Goal: Use online tool/utility: Utilize a website feature to perform a specific function

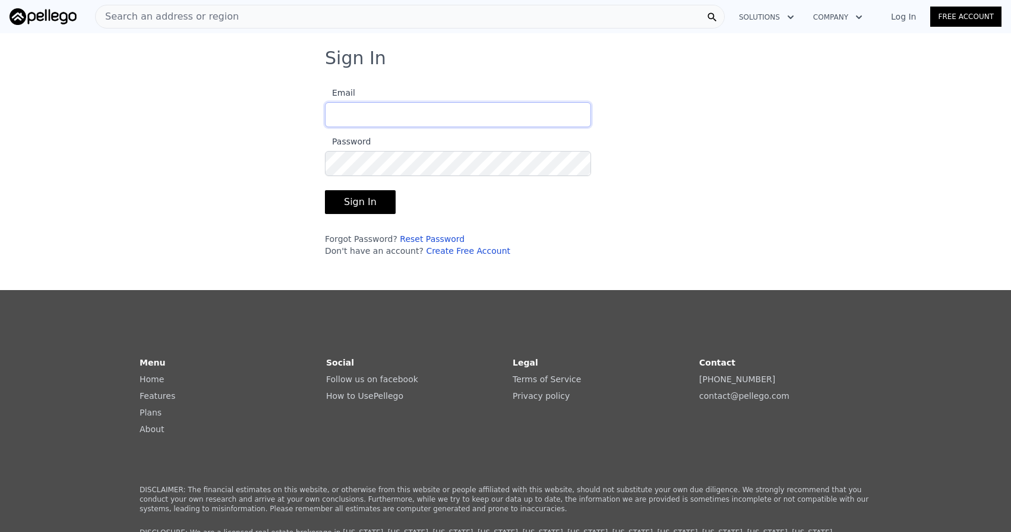
click at [375, 121] on input "Email" at bounding box center [458, 114] width 266 height 25
type input "[PERSON_NAME][EMAIL_ADDRESS][DOMAIN_NAME]"
click at [349, 198] on button "Sign In" at bounding box center [360, 202] width 71 height 24
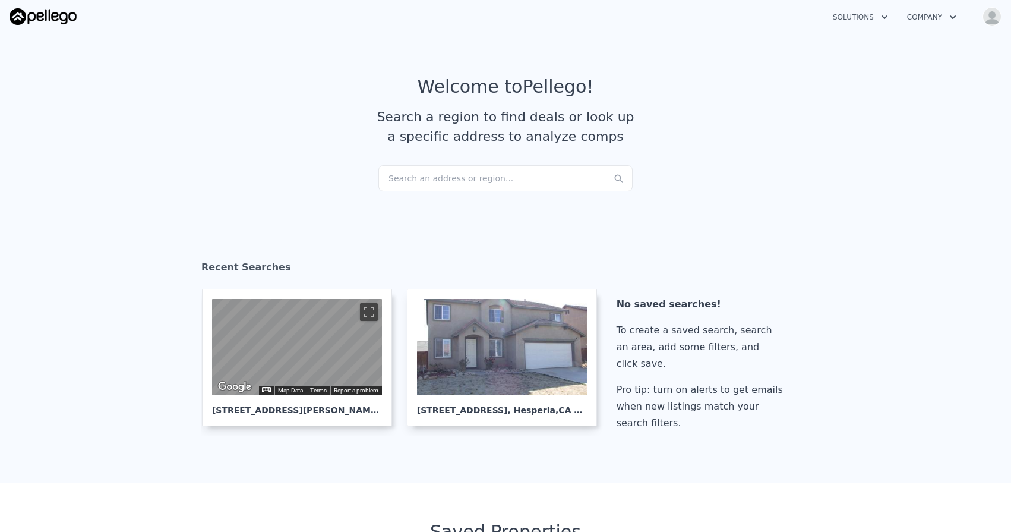
click at [476, 177] on div "Search an address or region..." at bounding box center [505, 178] width 254 height 26
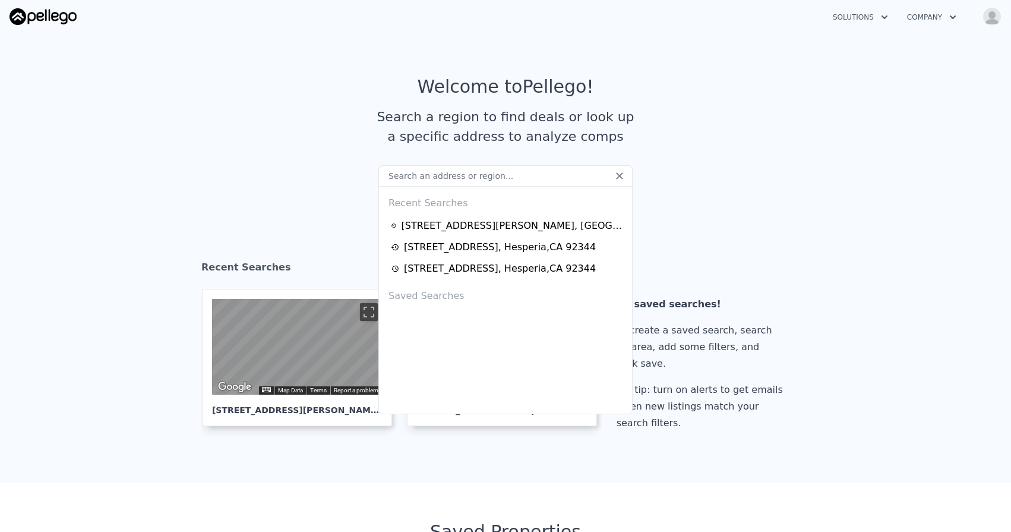
paste input "[STREET_ADDRESS]"
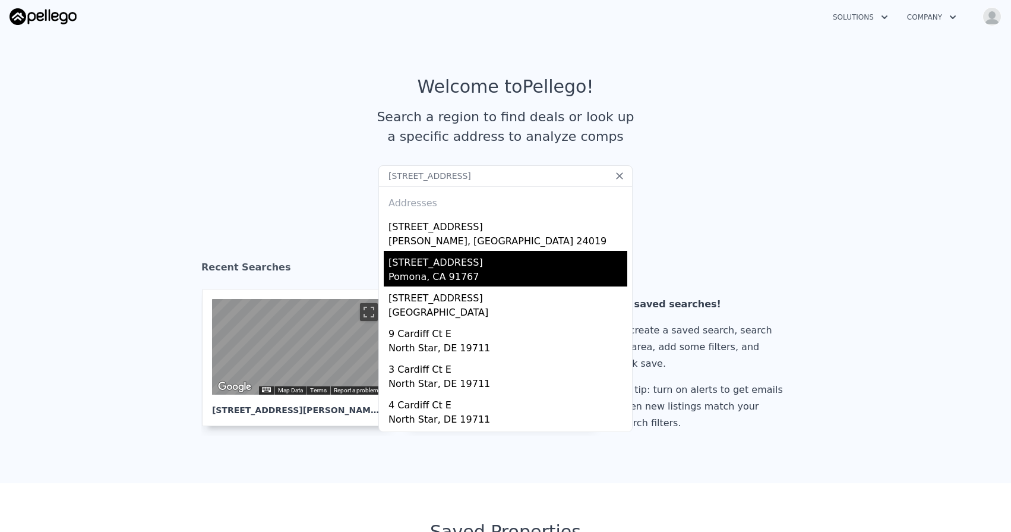
type input "[STREET_ADDRESS]"
click at [436, 261] on div "[STREET_ADDRESS]" at bounding box center [507, 260] width 239 height 19
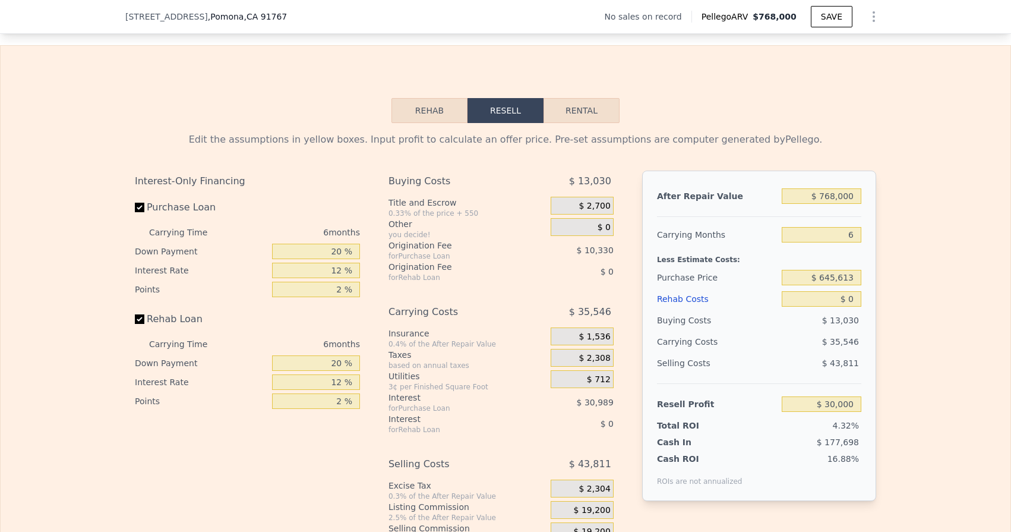
scroll to position [1441, 0]
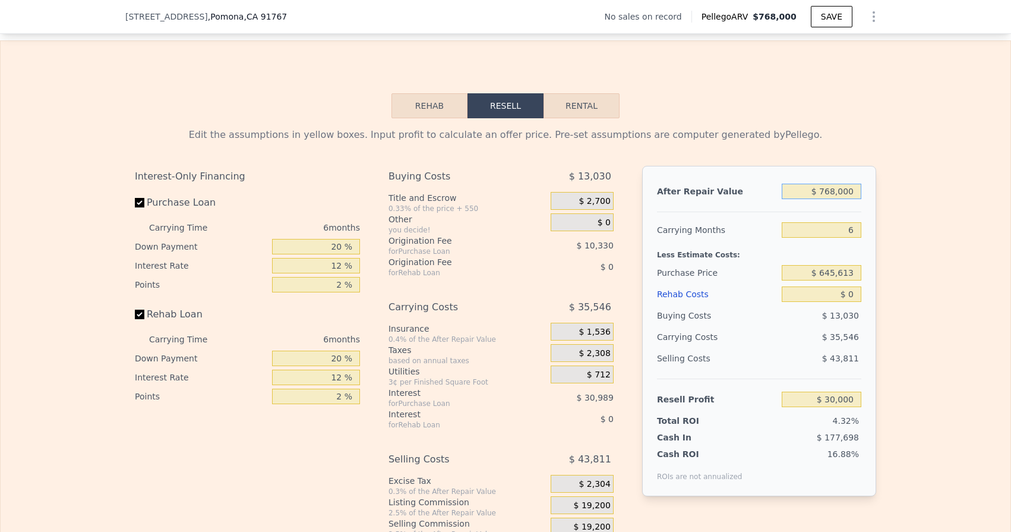
click at [824, 192] on input "$ 768,000" at bounding box center [822, 191] width 80 height 15
drag, startPoint x: 824, startPoint y: 192, endPoint x: 858, endPoint y: 192, distance: 34.4
click at [858, 192] on input "$ 768,000" at bounding box center [822, 191] width 80 height 15
type input "-$ 74"
type input "-$ 693,273"
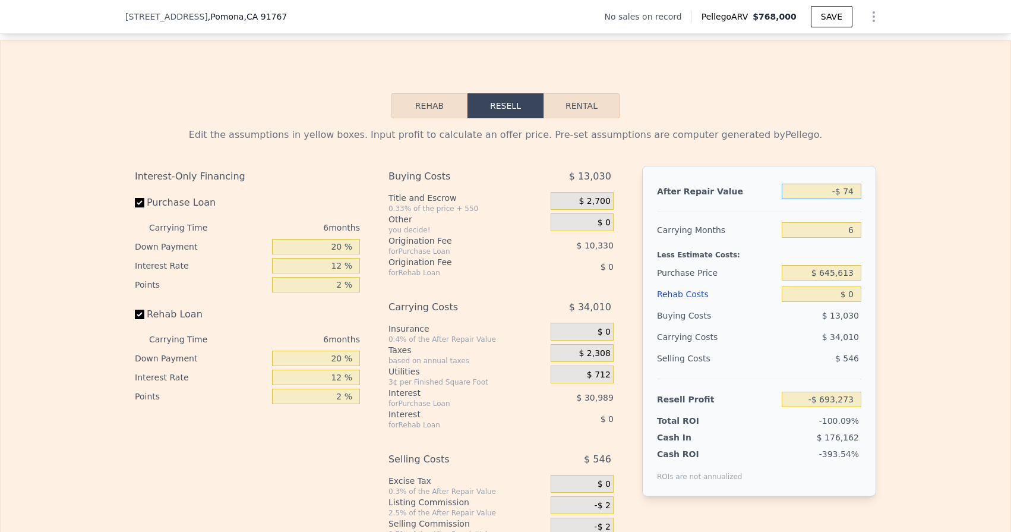
type input "-$ 7"
type input "-$ 693,210"
type input "-$ 74"
type input "-$ 693,273"
type input "-$ 740"
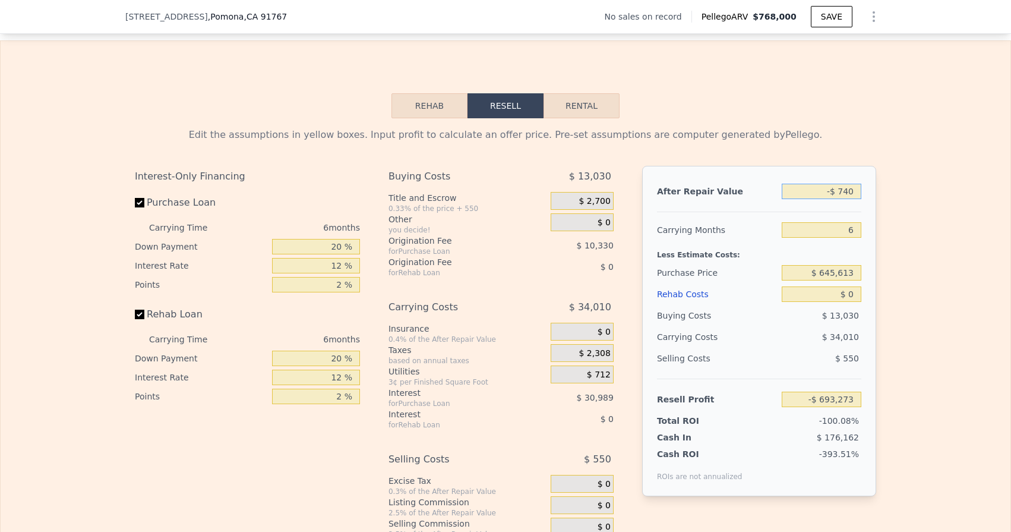
type input "-$ 693,902"
type input "-$ 7,400"
type input "-$ 700,171"
type input "-$ 74,000"
type input "-$ 762,887"
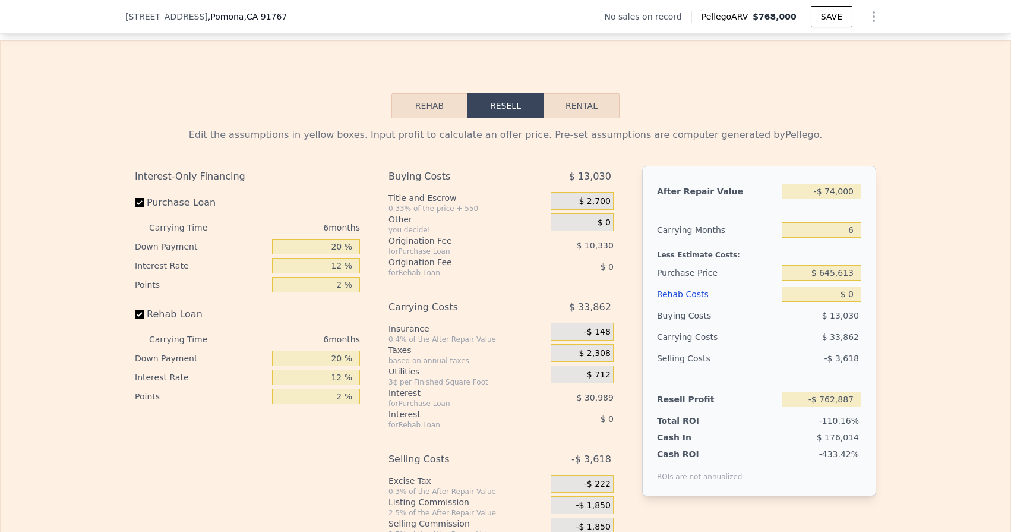
type input "-$ 740,000"
type input "-$ 1,390,039"
type input "-$ 740,000"
drag, startPoint x: 845, startPoint y: 225, endPoint x: 858, endPoint y: 227, distance: 13.9
click at [858, 227] on input "6" at bounding box center [822, 229] width 80 height 15
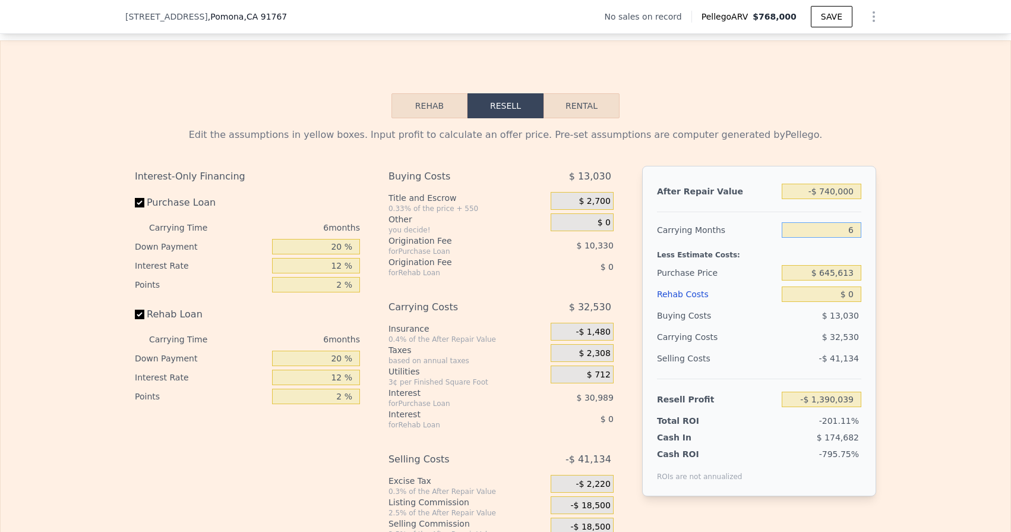
type input "5"
type input "-$ 1,384,617"
type input "5"
click at [811, 277] on input "$ 645,613" at bounding box center [822, 272] width 80 height 15
drag, startPoint x: 821, startPoint y: 271, endPoint x: 872, endPoint y: 274, distance: 51.1
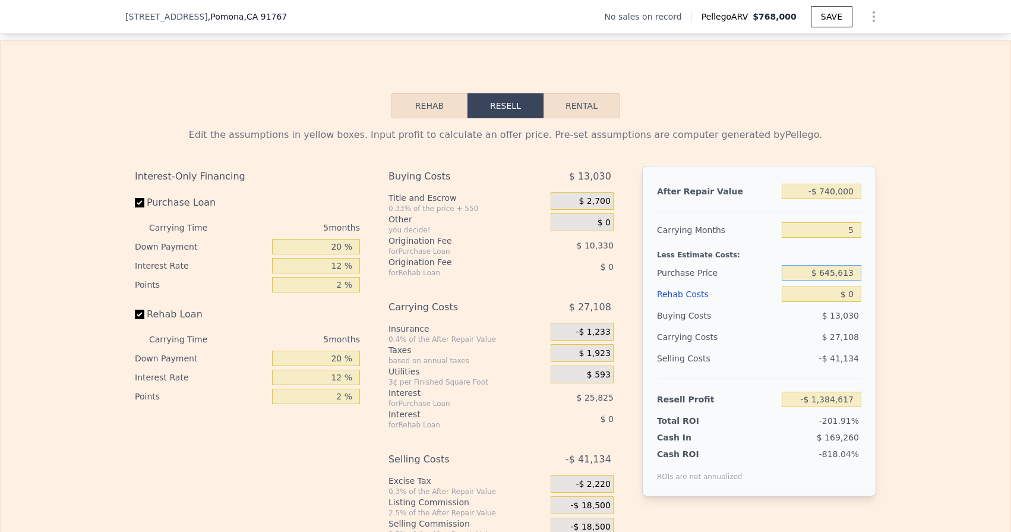
click at [872, 274] on div "After Repair Value -$ 740,000 Carrying Months 5 Less Estimate Costs: Purchase P…" at bounding box center [759, 331] width 234 height 330
type input "$ 555"
type input "-$ 701,285"
drag, startPoint x: 847, startPoint y: 296, endPoint x: 857, endPoint y: 296, distance: 10.1
click at [857, 296] on input "$ 0" at bounding box center [822, 293] width 80 height 15
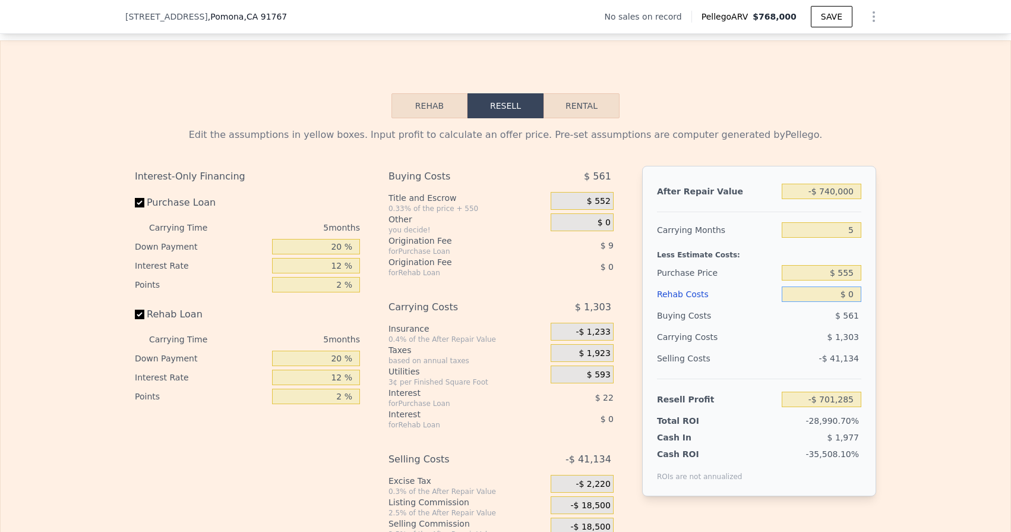
type input "$ 7"
type input "-$ 701,292"
type input "$ 70"
type input "-$ 701,361"
type input "$ 700"
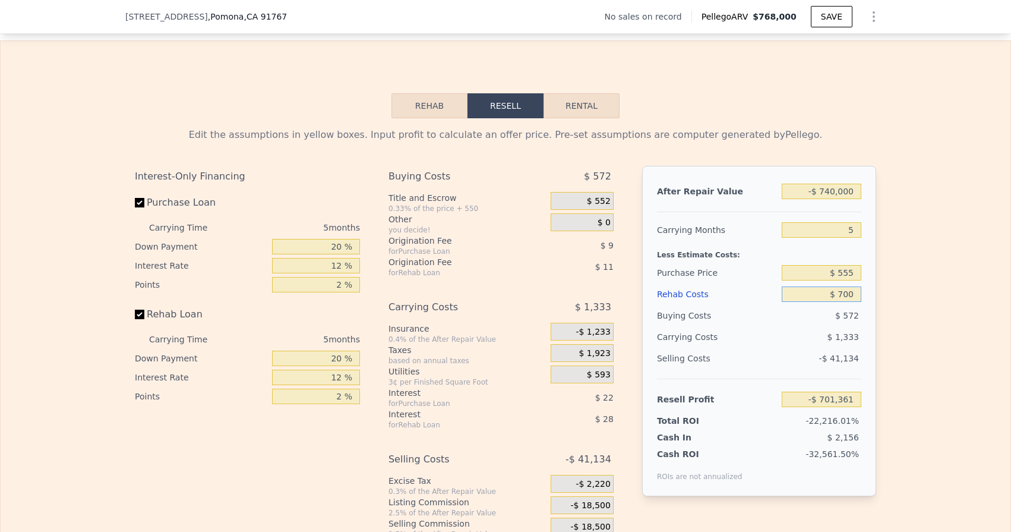
type input "-$ 702,026"
type input "$ 7,000"
type input "-$ 708,677"
type input "$ 70,000"
type input "-$ 775,205"
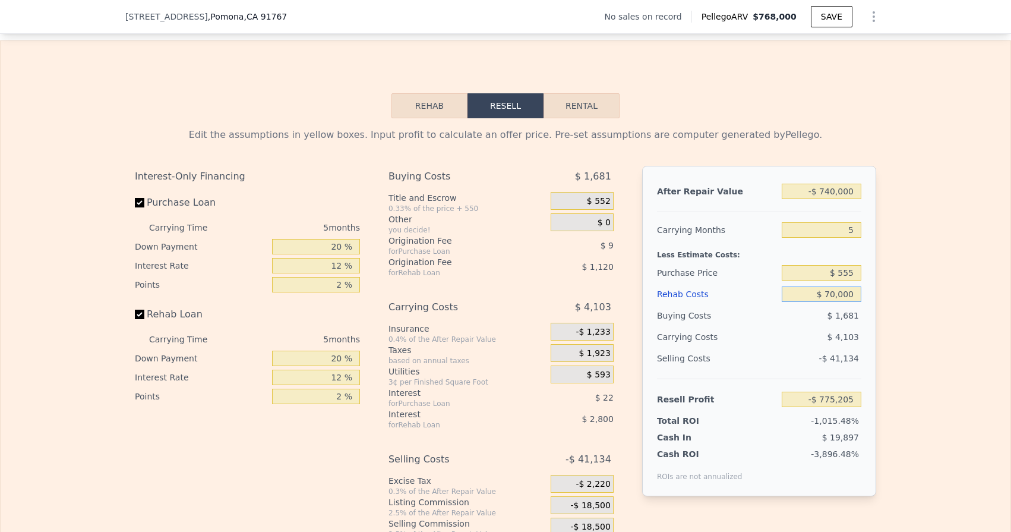
type input "$ 70,000"
click at [788, 340] on div "$ 4,103" at bounding box center [798, 336] width 125 height 21
click at [846, 275] on input "$ 555" at bounding box center [822, 272] width 80 height 15
click at [853, 272] on input "$ 555" at bounding box center [822, 272] width 80 height 15
type input "$ 55,000"
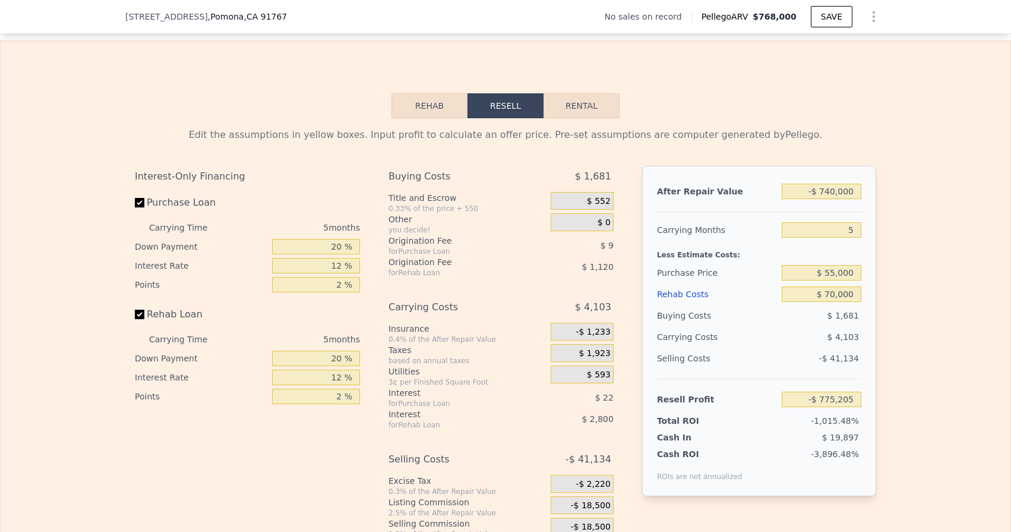
click at [866, 283] on div "After Repair Value -$ 740,000 Carrying Months 5 Less Estimate Costs: Purchase P…" at bounding box center [759, 331] width 234 height 330
type input "-$ 832,882"
click at [825, 228] on input "5" at bounding box center [822, 229] width 80 height 15
click at [825, 184] on input "-$ 740,000" at bounding box center [822, 191] width 80 height 15
click at [814, 189] on input "-$ 740,000" at bounding box center [822, 191] width 80 height 15
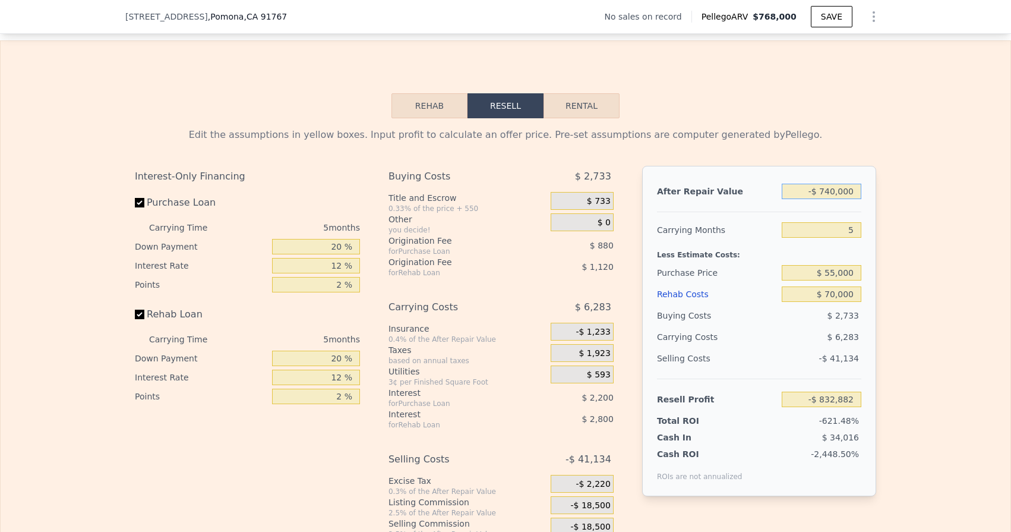
drag, startPoint x: 821, startPoint y: 190, endPoint x: 900, endPoint y: 204, distance: 80.3
click at [900, 204] on div "Edit the assumptions in yellow boxes. Input profit to calculate an offer price.…" at bounding box center [506, 339] width 1010 height 442
type input "-"
type input "$ 7"
type input "-$ 135,792"
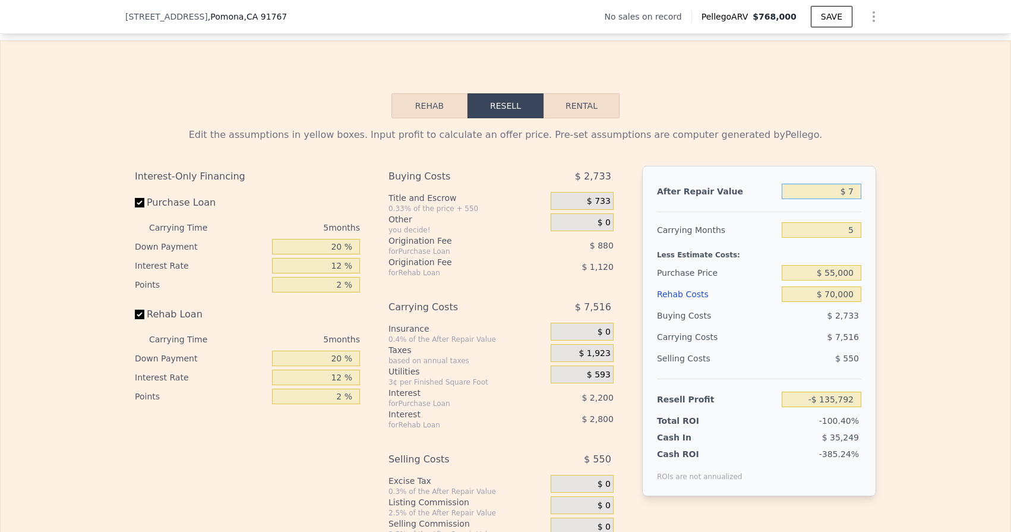
type input "$ 74"
type input "-$ 135,729"
type input "$ 740"
type input "-$ 135,102"
type input "$ 7,400"
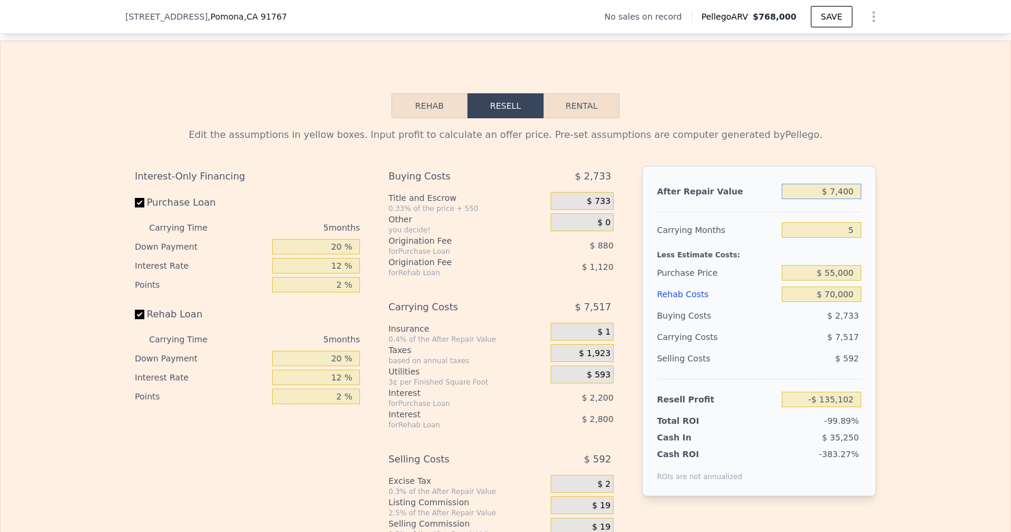
type input "-$ 128,828"
type input "$ 74,000"
type input "-$ 66,090"
type input "$ 740,000"
type input "$ 561,284"
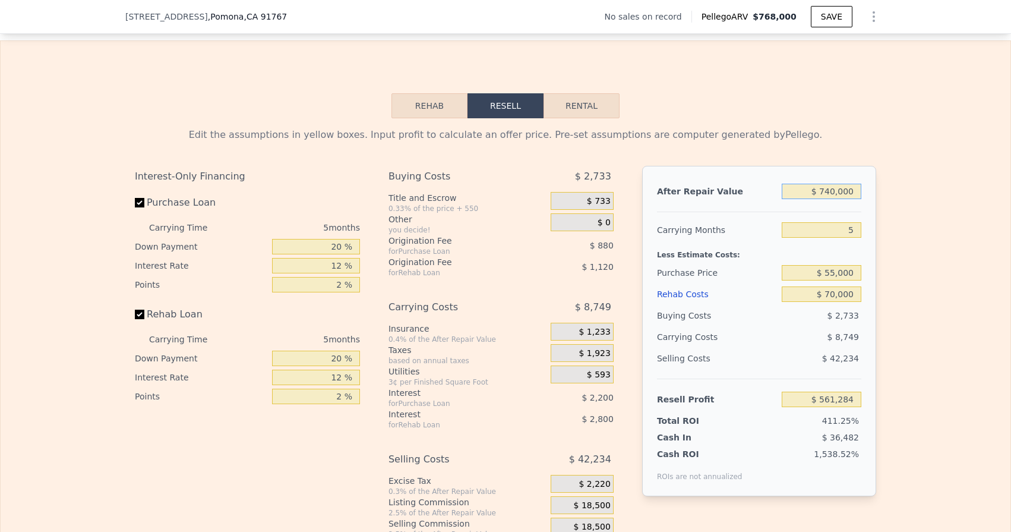
type input "$ 740,000"
click at [847, 232] on input "5" at bounding box center [822, 229] width 80 height 15
click at [835, 269] on input "$ 55,000" at bounding box center [822, 272] width 80 height 15
drag, startPoint x: 823, startPoint y: 271, endPoint x: 890, endPoint y: 282, distance: 68.0
click at [890, 282] on div "Edit the assumptions in yellow boxes. Input profit to calculate an offer price.…" at bounding box center [506, 339] width 1010 height 442
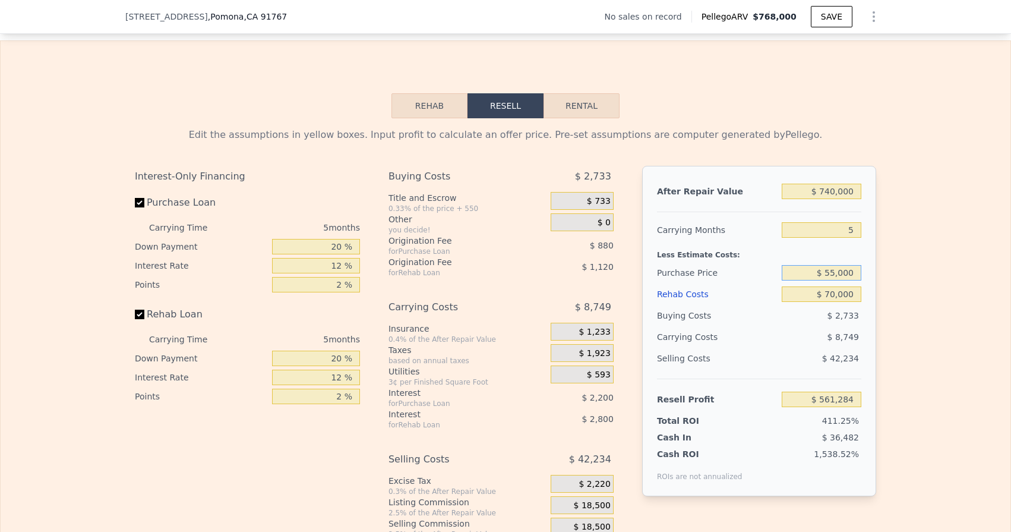
click at [846, 274] on input "$ 55,000" at bounding box center [822, 272] width 80 height 15
click at [834, 267] on input "$ 550,000" at bounding box center [822, 272] width 80 height 15
type input "$ 552,000"
click at [847, 290] on input "$ 70,000" at bounding box center [822, 293] width 80 height 15
type input "$ 34,797"
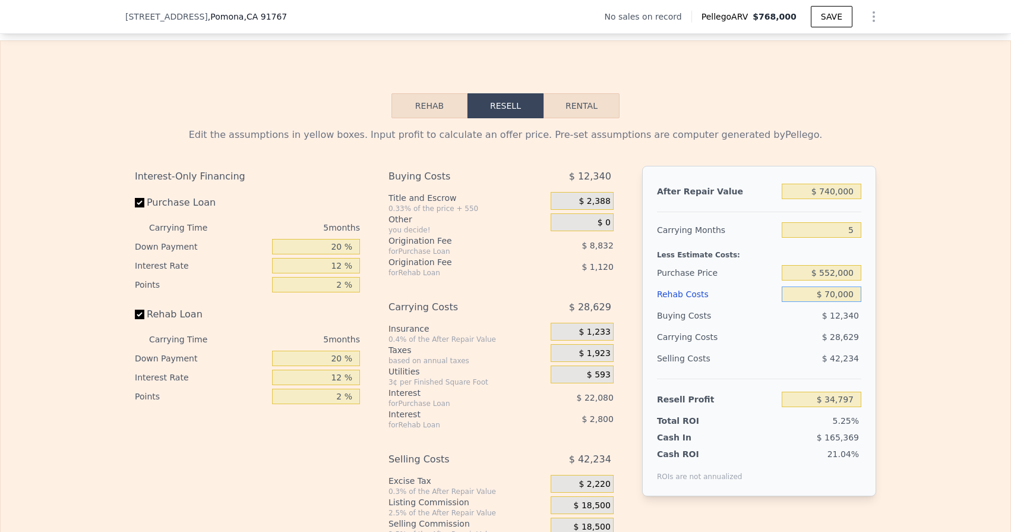
scroll to position [1453, 0]
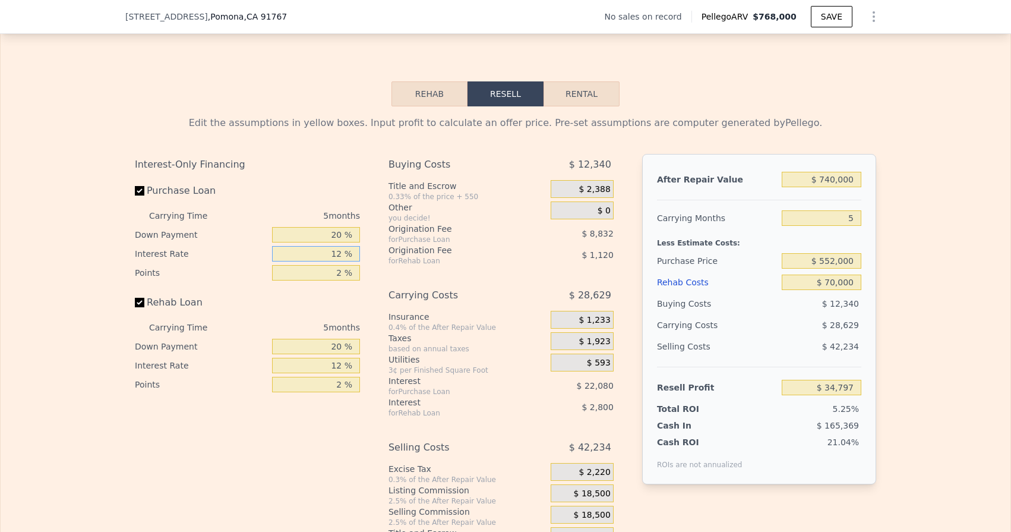
drag, startPoint x: 331, startPoint y: 250, endPoint x: 341, endPoint y: 250, distance: 10.7
click at [341, 250] on input "12 %" at bounding box center [316, 253] width 88 height 15
type input "1 %"
type input "$ 55,037"
type input "10 %"
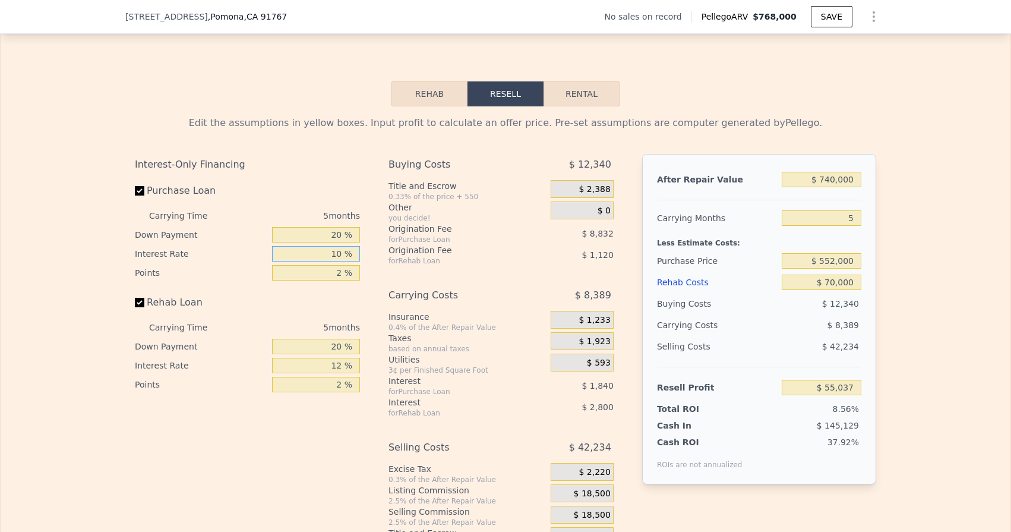
type input "$ 38,477"
type input "10.7 %"
type input "$ 37,187"
type input "10.75 %"
type input "$ 37,097"
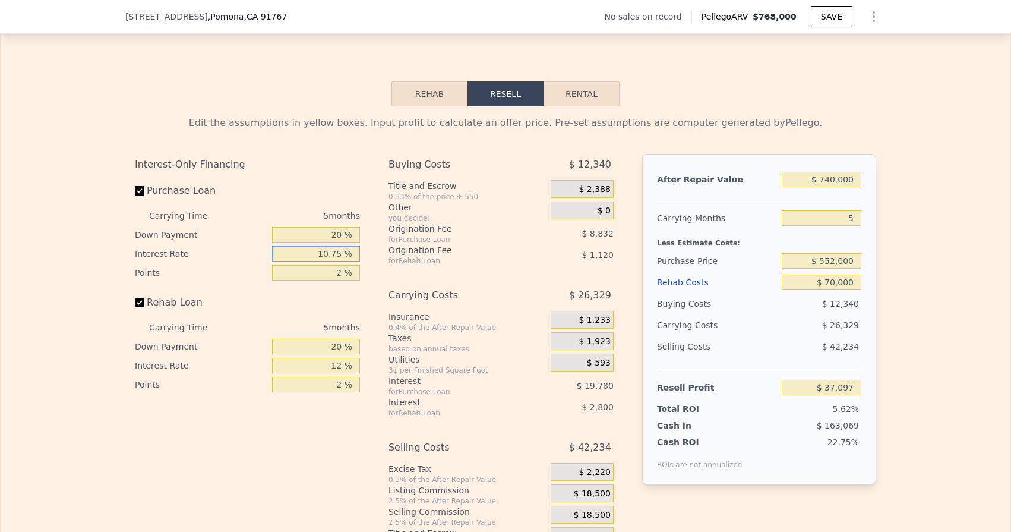
type input "10.75 %"
click at [346, 273] on input "2 %" at bounding box center [316, 272] width 88 height 15
type input "1. %"
type input "$ 41,513"
type input "1.2 %"
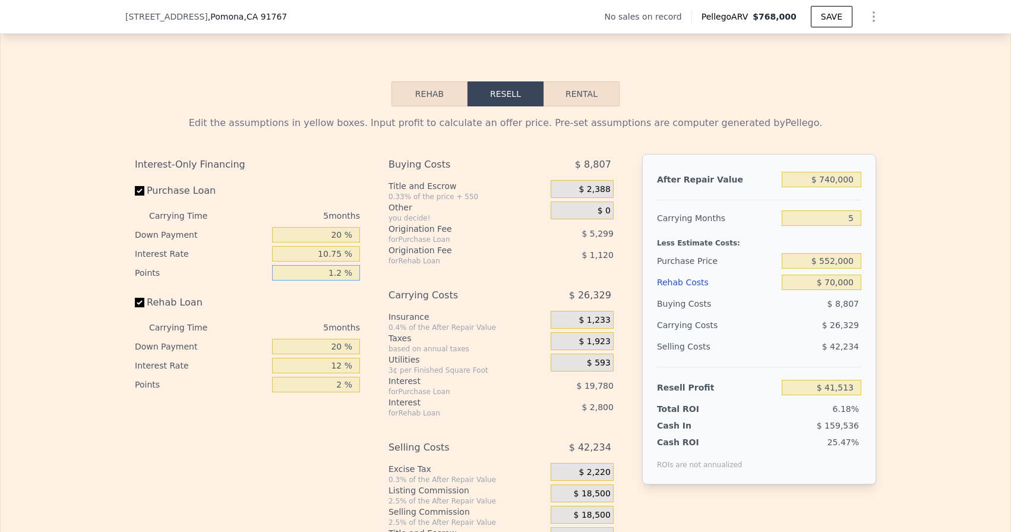
type input "$ 40,630"
type input "1.25 %"
type input "$ 40,409"
type input "1.25 %"
click at [333, 365] on input "12 %" at bounding box center [316, 365] width 88 height 15
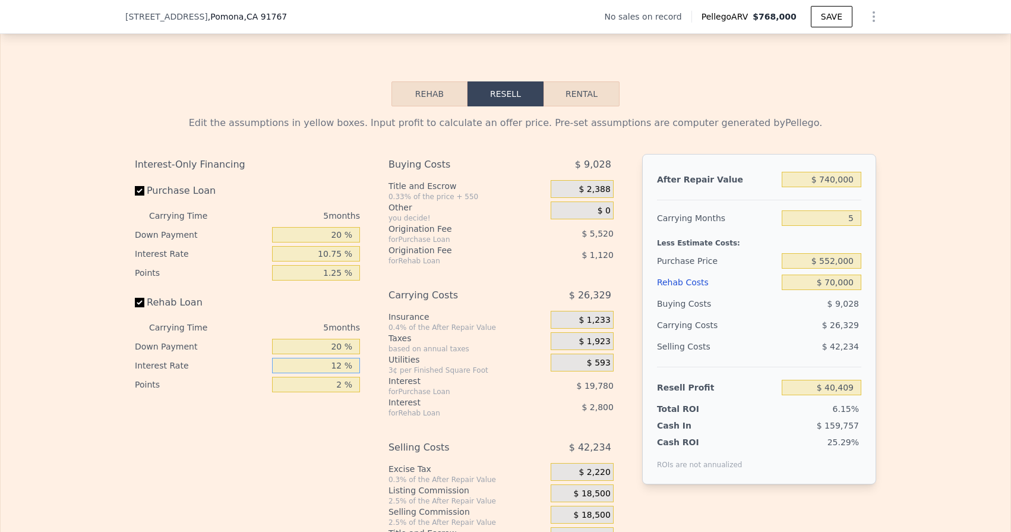
drag, startPoint x: 333, startPoint y: 365, endPoint x: 343, endPoint y: 365, distance: 9.5
click at [343, 365] on input "12 %" at bounding box center [316, 365] width 88 height 15
type input "1 %"
type input "$ 42,974"
type input "19 %"
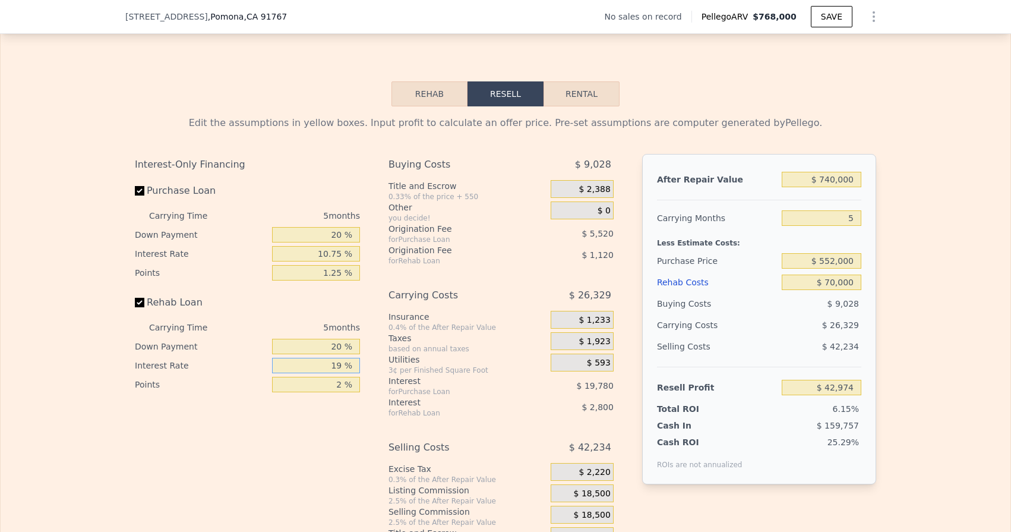
type input "$ 38,774"
type input "1 %"
type input "$ 42,974"
type input "10 %"
type input "$ 40,874"
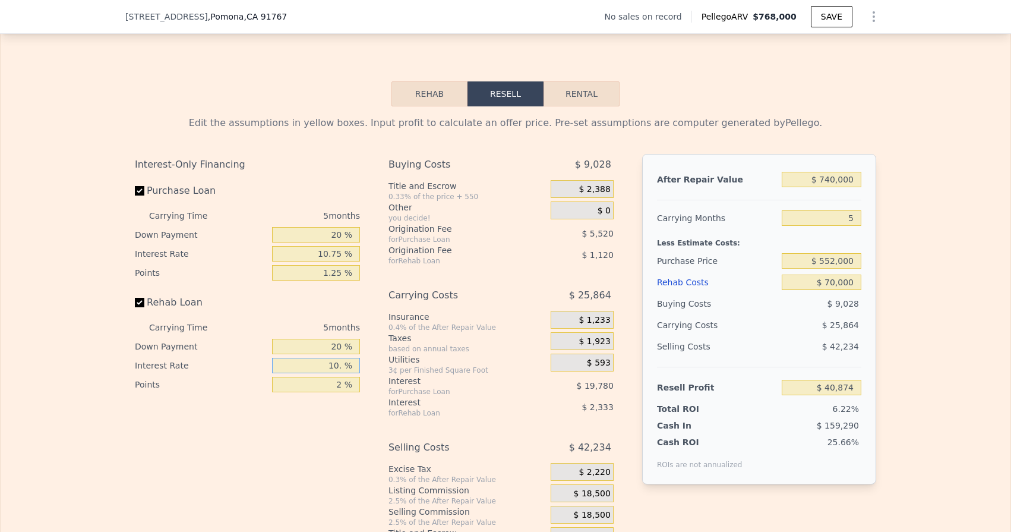
type input "10.7 %"
type input "$ 40,714"
type input "10.75 %"
type input "$ 40,699"
type input "10.75 %"
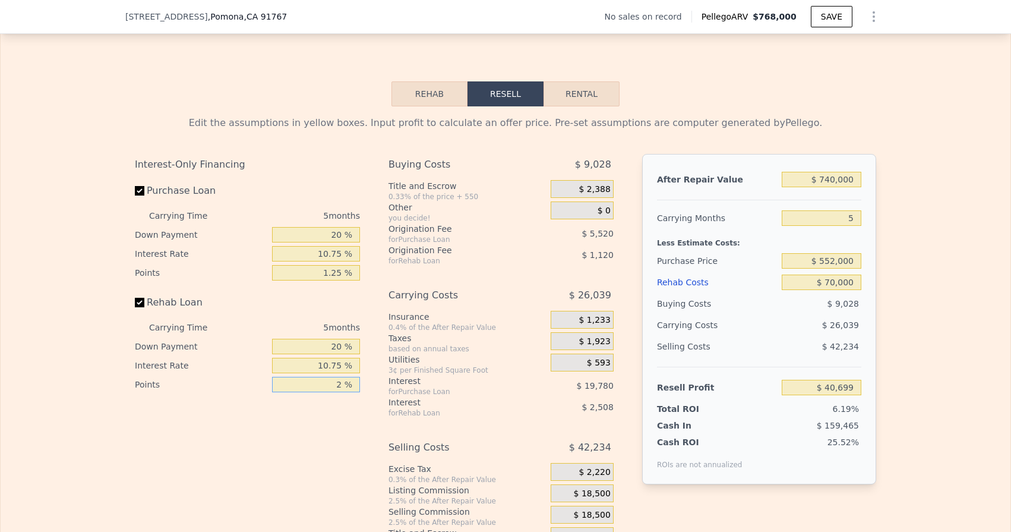
drag, startPoint x: 335, startPoint y: 384, endPoint x: 346, endPoint y: 384, distance: 11.3
click at [346, 384] on input "2 %" at bounding box center [316, 384] width 88 height 15
type input "1. %"
type input "$ 41,259"
type input "1.2 %"
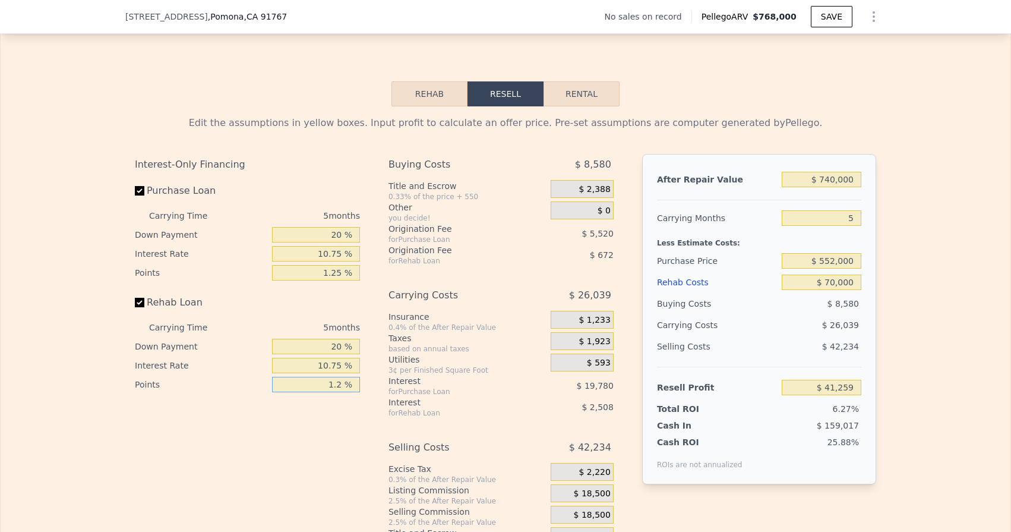
type input "$ 41,147"
type input "1.25 %"
type input "$ 41,119"
type input "1.25 %"
drag, startPoint x: 325, startPoint y: 230, endPoint x: 347, endPoint y: 232, distance: 22.0
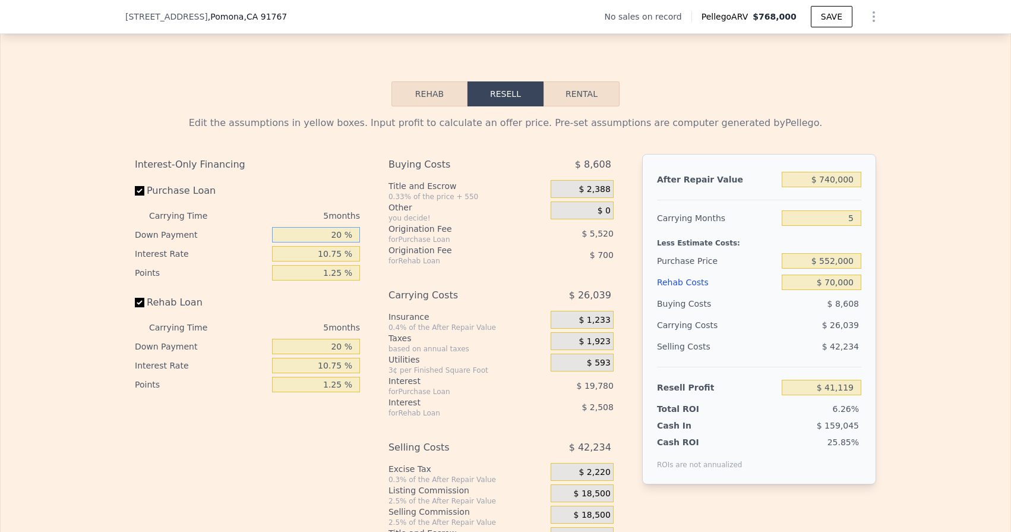
click at [347, 232] on input "20 %" at bounding box center [316, 234] width 88 height 15
type input "1 %"
type input "$ 35,108"
type input "10 %"
type input "$ 37,954"
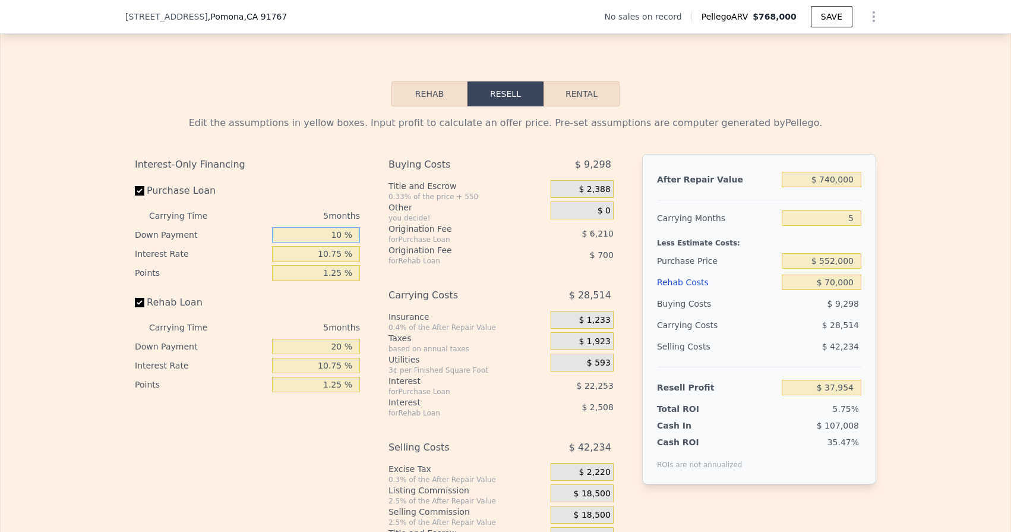
type input "10 %"
drag, startPoint x: 320, startPoint y: 344, endPoint x: 356, endPoint y: 344, distance: 36.2
click at [356, 344] on input "20 %" at bounding box center [316, 346] width 88 height 15
type input "1 %"
type input "$ 37,193"
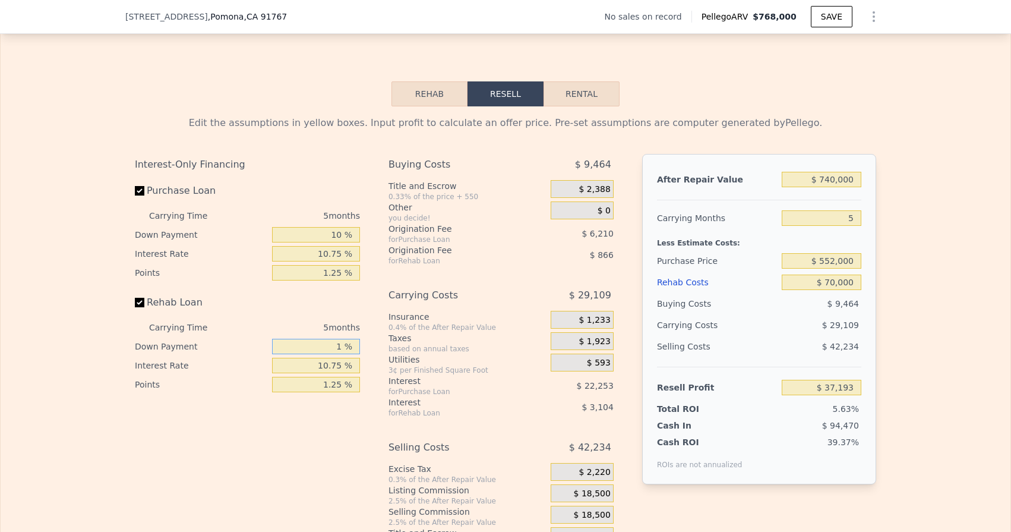
type input "10 %"
type input "$ 37,556"
type input "10 %"
click at [355, 270] on input "1.25 %" at bounding box center [316, 272] width 88 height 15
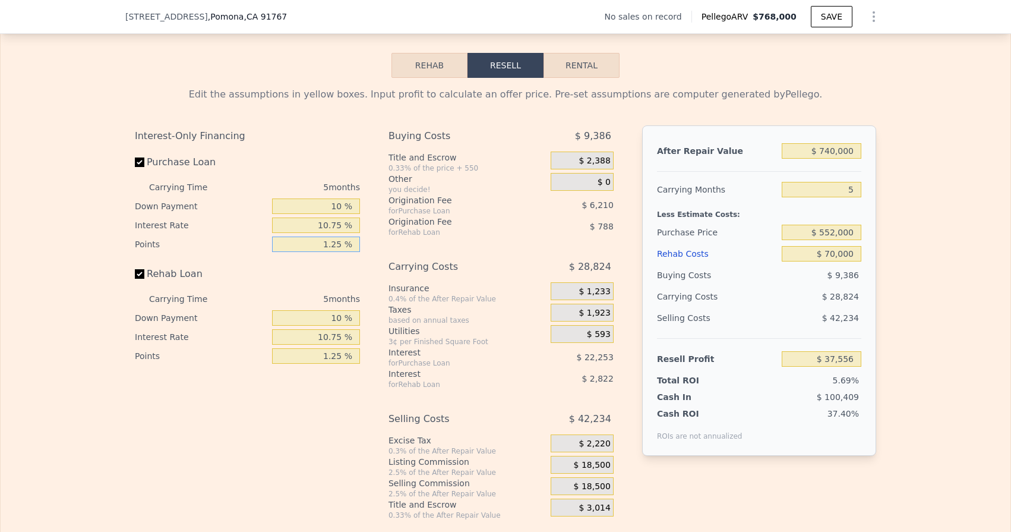
scroll to position [1482, 0]
click at [567, 458] on div "$ 18,500" at bounding box center [582, 464] width 63 height 18
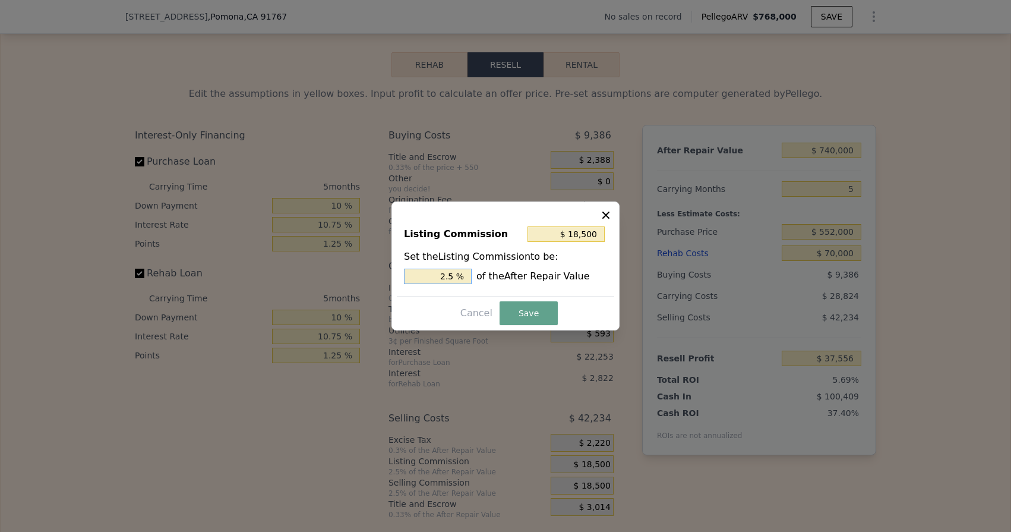
drag, startPoint x: 422, startPoint y: 273, endPoint x: 482, endPoint y: 287, distance: 61.1
click at [482, 287] on div "Listing Commission $ 18,500 Set the Listing Commission to be: 2.5 % of the Afte…" at bounding box center [505, 256] width 217 height 80
type input "$ 0"
type input "0 %"
click at [528, 314] on button "Save" at bounding box center [528, 313] width 58 height 24
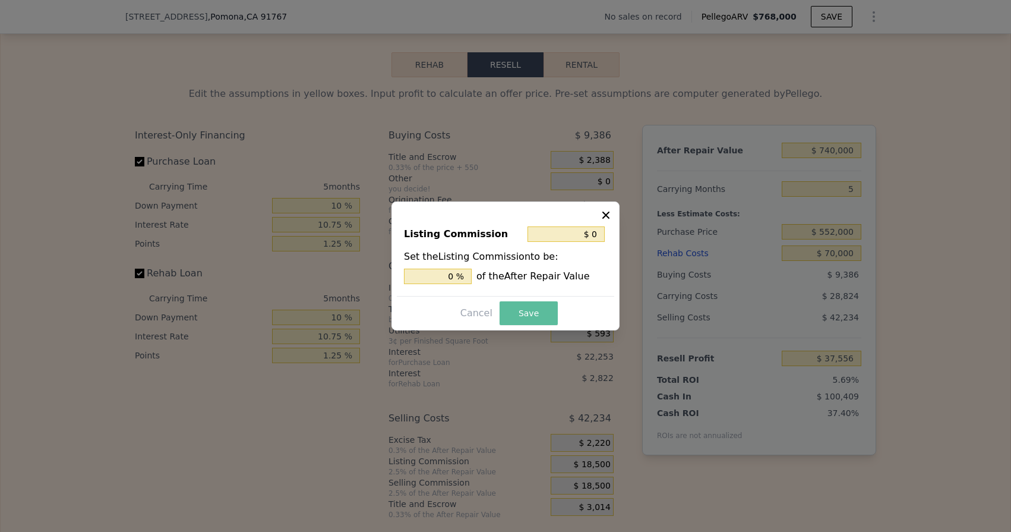
type input "$ 56,056"
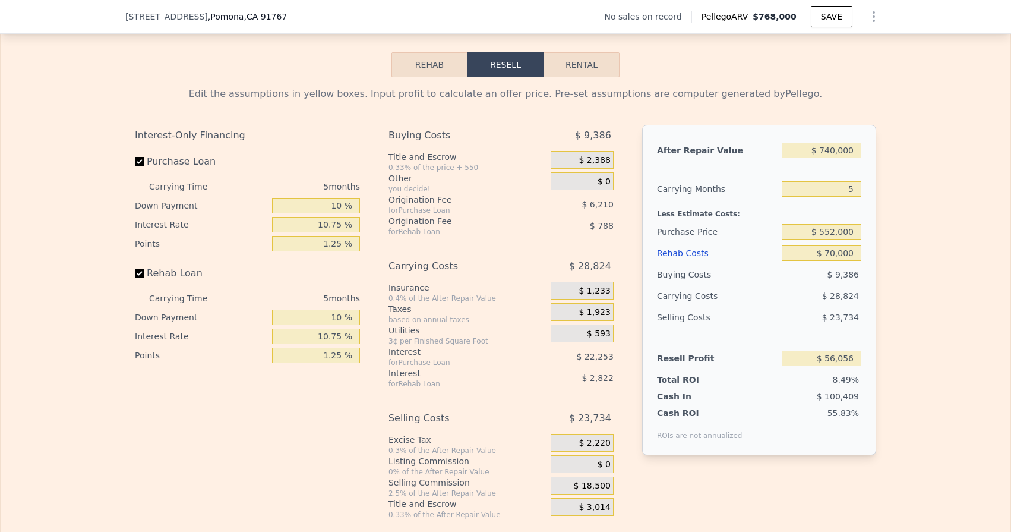
click at [626, 410] on div "Interest-Only Financing Purchase Loan Carrying Time 5 months Down Payment 10 % …" at bounding box center [505, 322] width 741 height 394
click at [604, 177] on span "$ 0" at bounding box center [603, 181] width 13 height 11
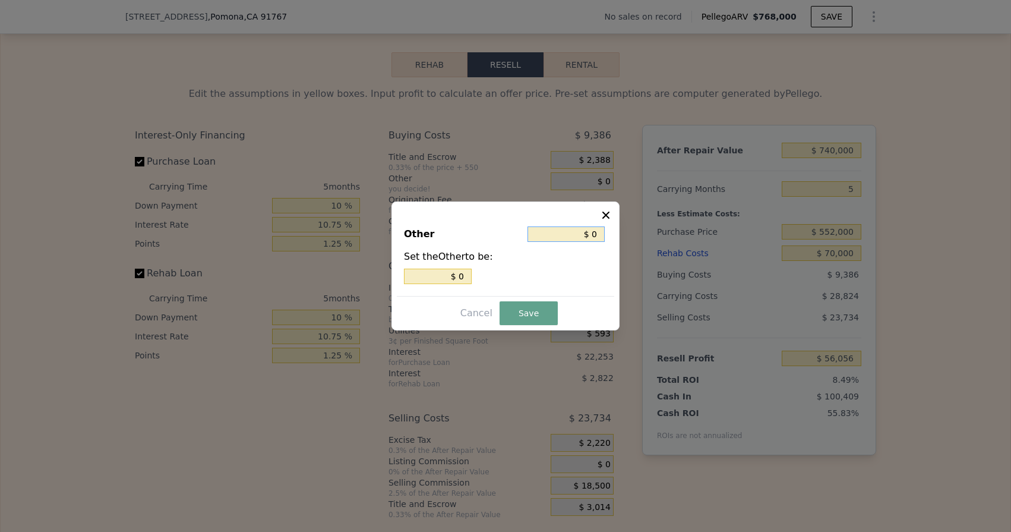
drag, startPoint x: 590, startPoint y: 234, endPoint x: 600, endPoint y: 239, distance: 10.9
click at [600, 239] on input "$ 0" at bounding box center [565, 233] width 77 height 15
type input "$ 3"
type input "$ 35"
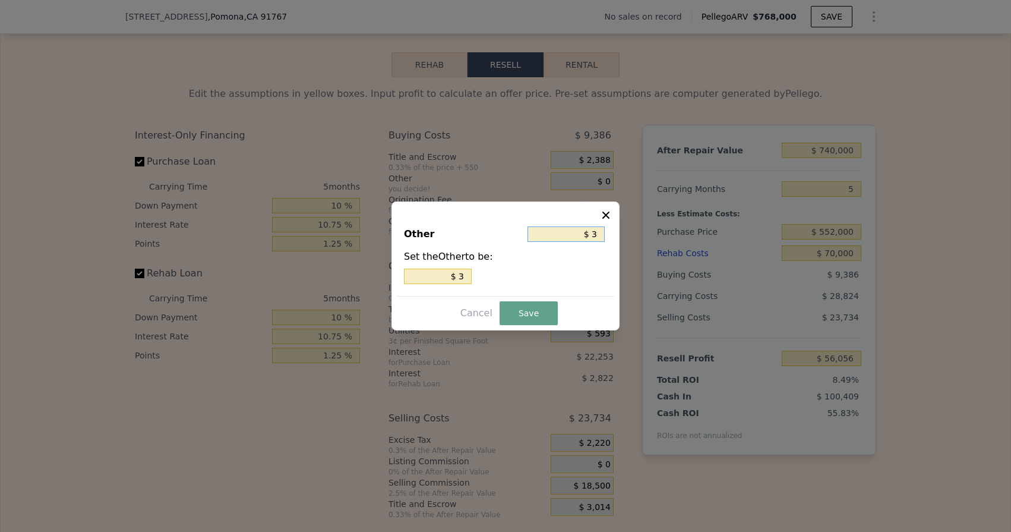
type input "$ 35"
type input "$ 350"
type input "$ 3,500"
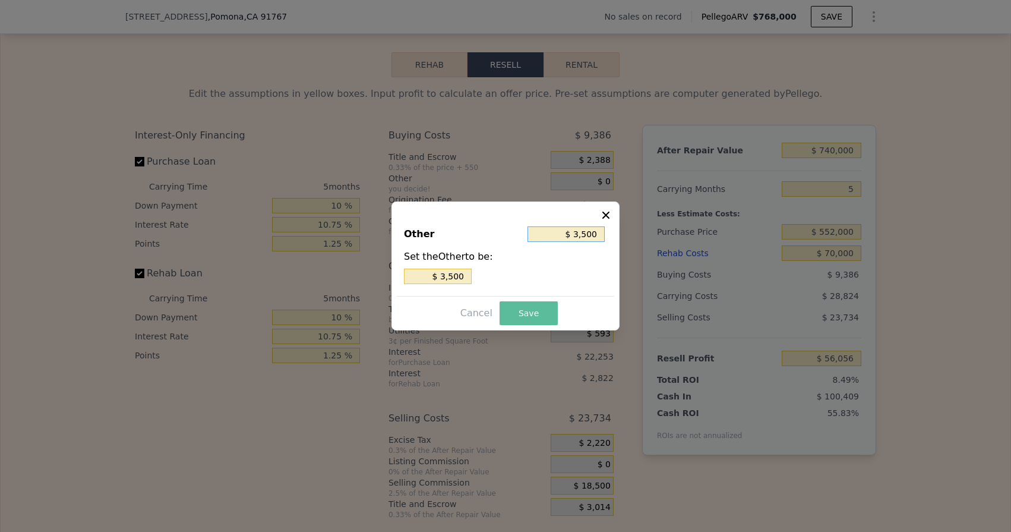
type input "$ 3,500"
click at [526, 308] on button "Save" at bounding box center [528, 313] width 58 height 24
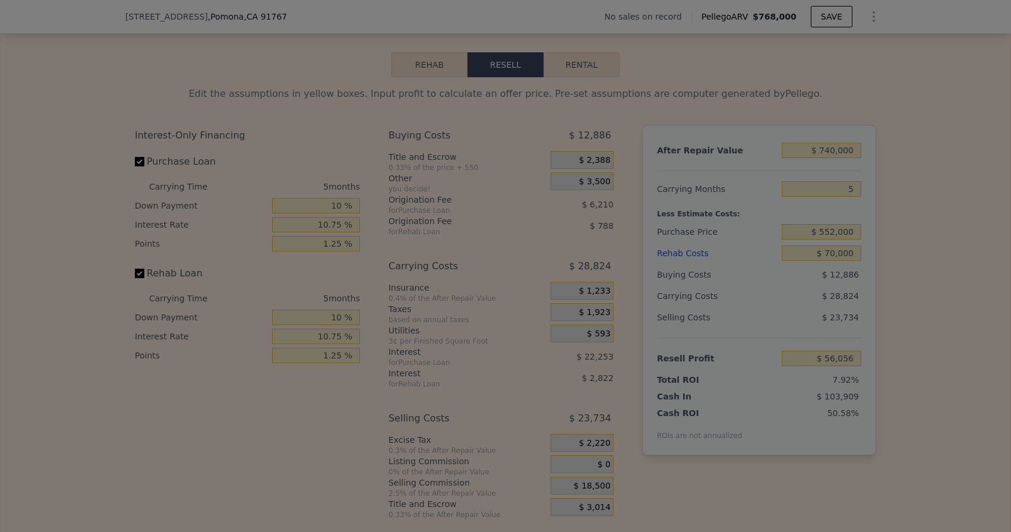
type input "$ 52,556"
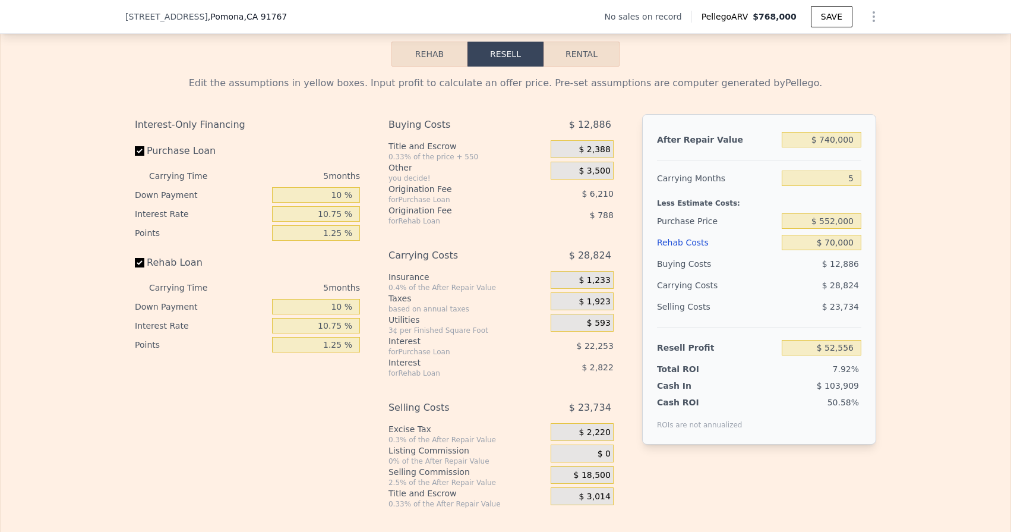
scroll to position [1485, 0]
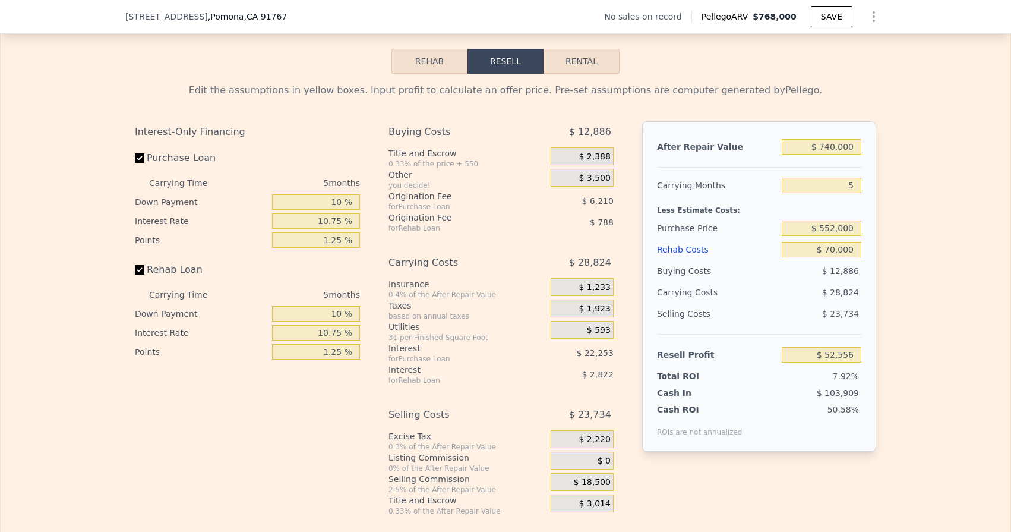
click at [876, 107] on div "Edit the assumptions in yellow boxes. Input profit to calculate an offer price.…" at bounding box center [505, 295] width 760 height 442
